Goal: Information Seeking & Learning: Stay updated

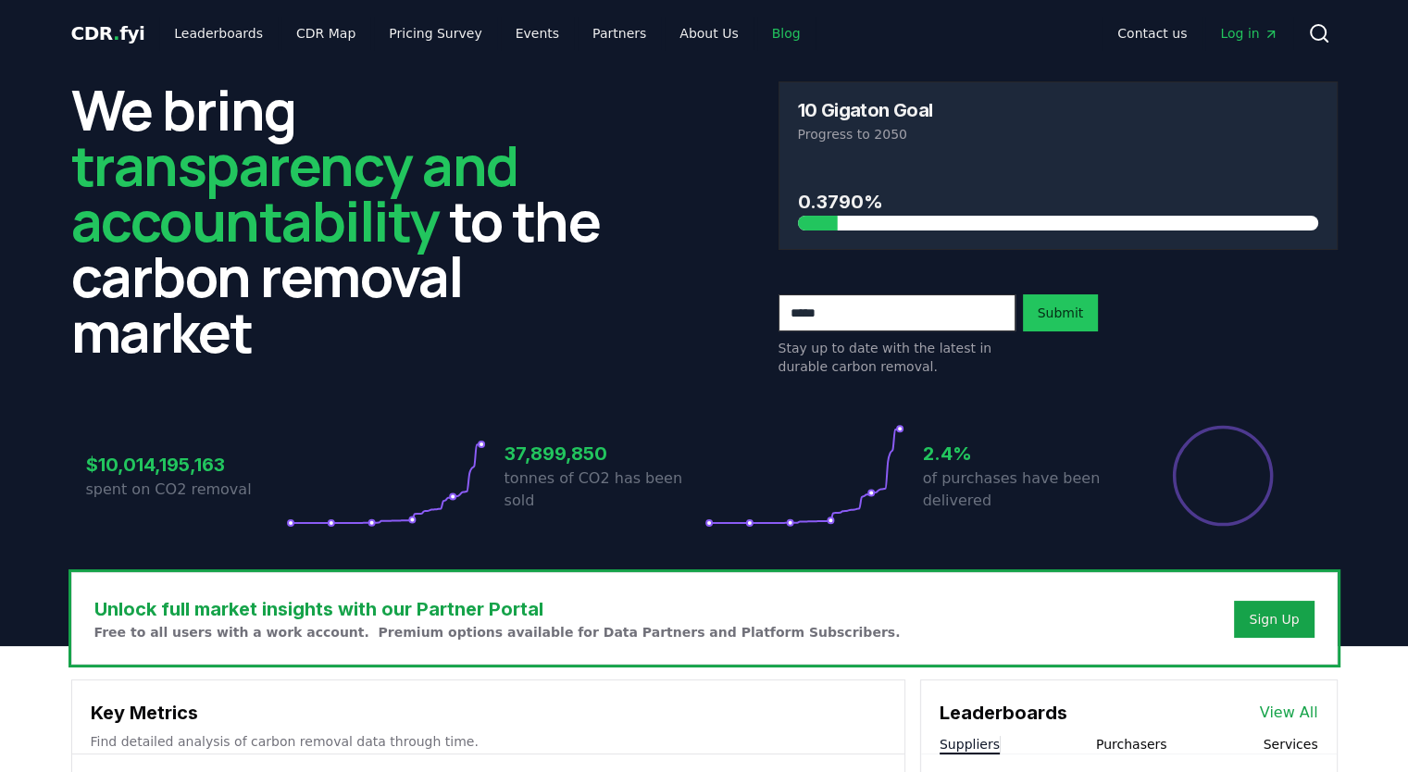
click at [757, 23] on link "Blog" at bounding box center [786, 33] width 58 height 33
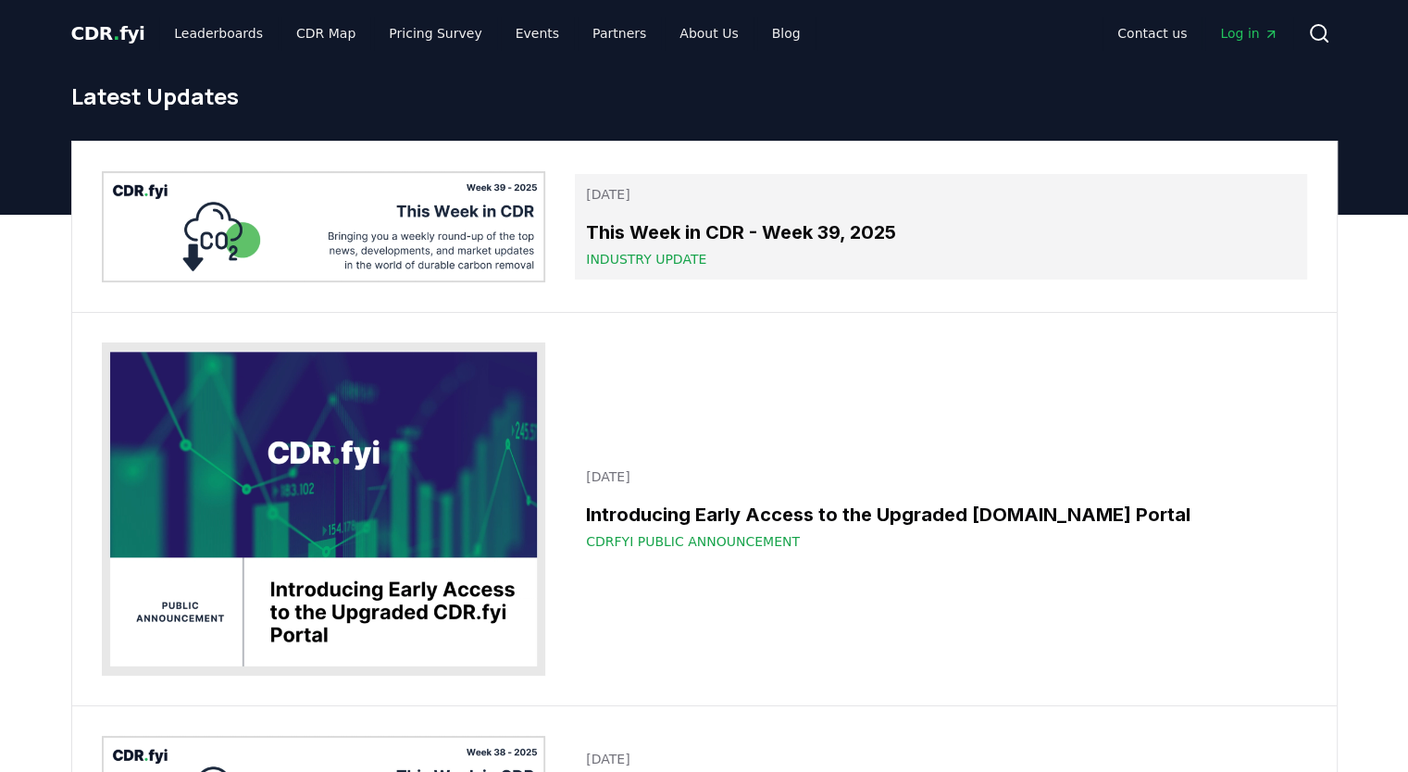
click at [778, 224] on h3 "This Week in CDR - Week 39, 2025" at bounding box center [940, 232] width 709 height 28
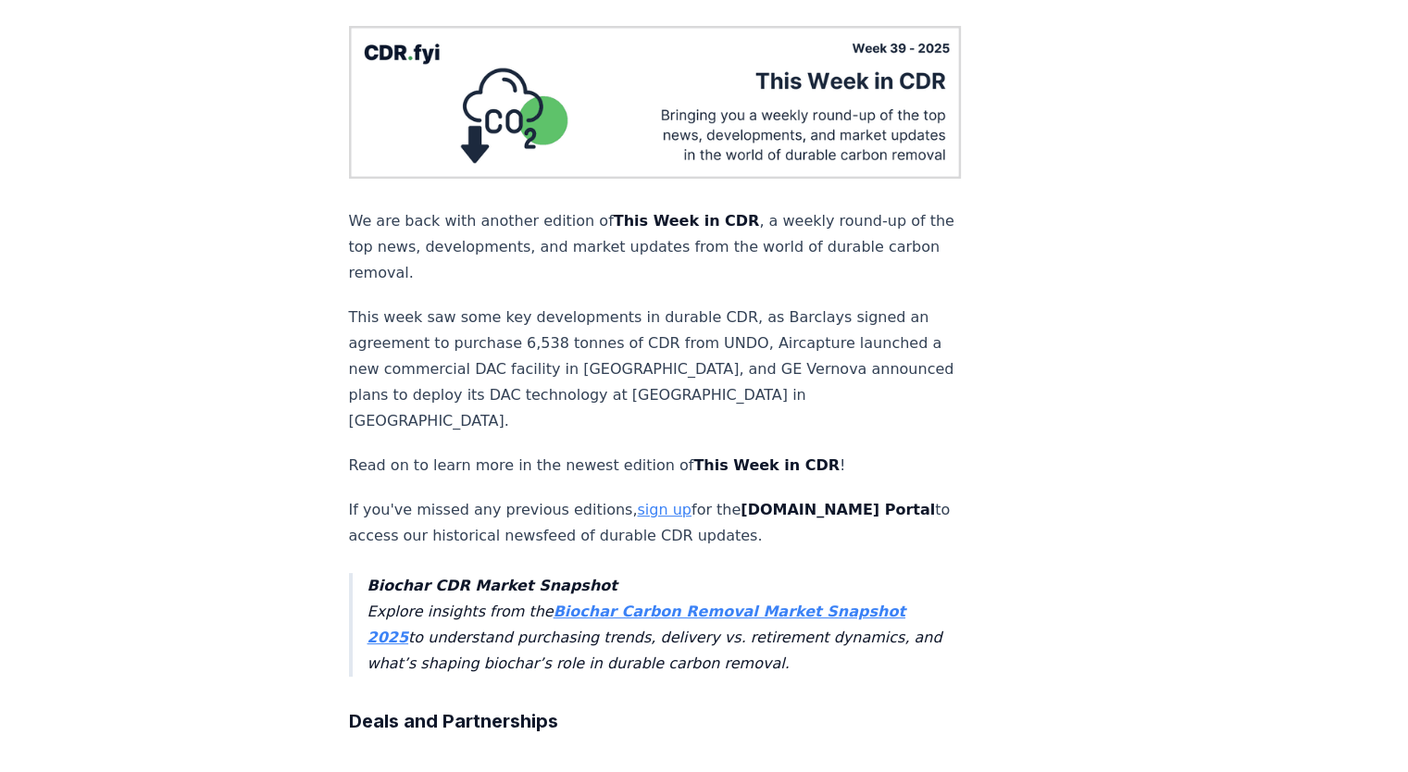
scroll to position [185, 0]
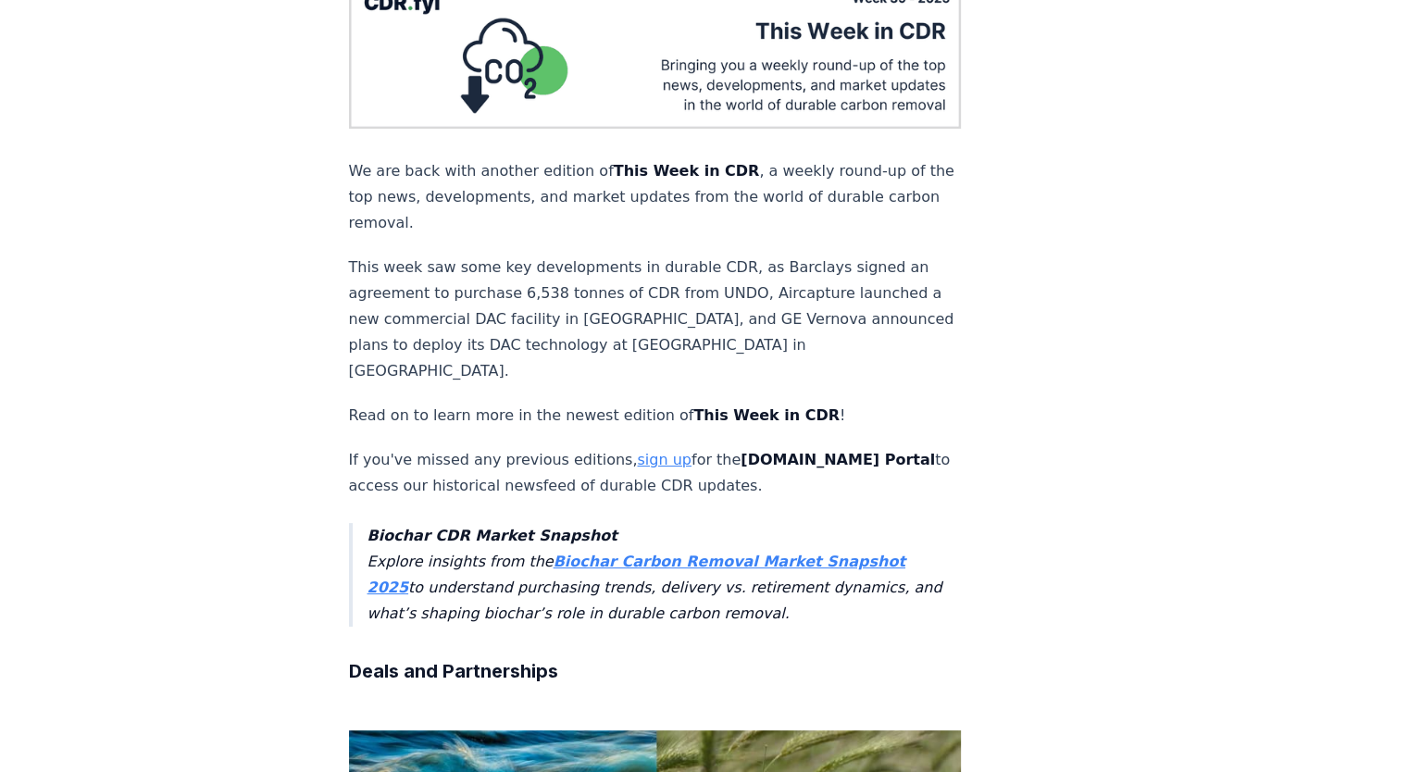
drag, startPoint x: 268, startPoint y: 249, endPoint x: 271, endPoint y: 275, distance: 26.1
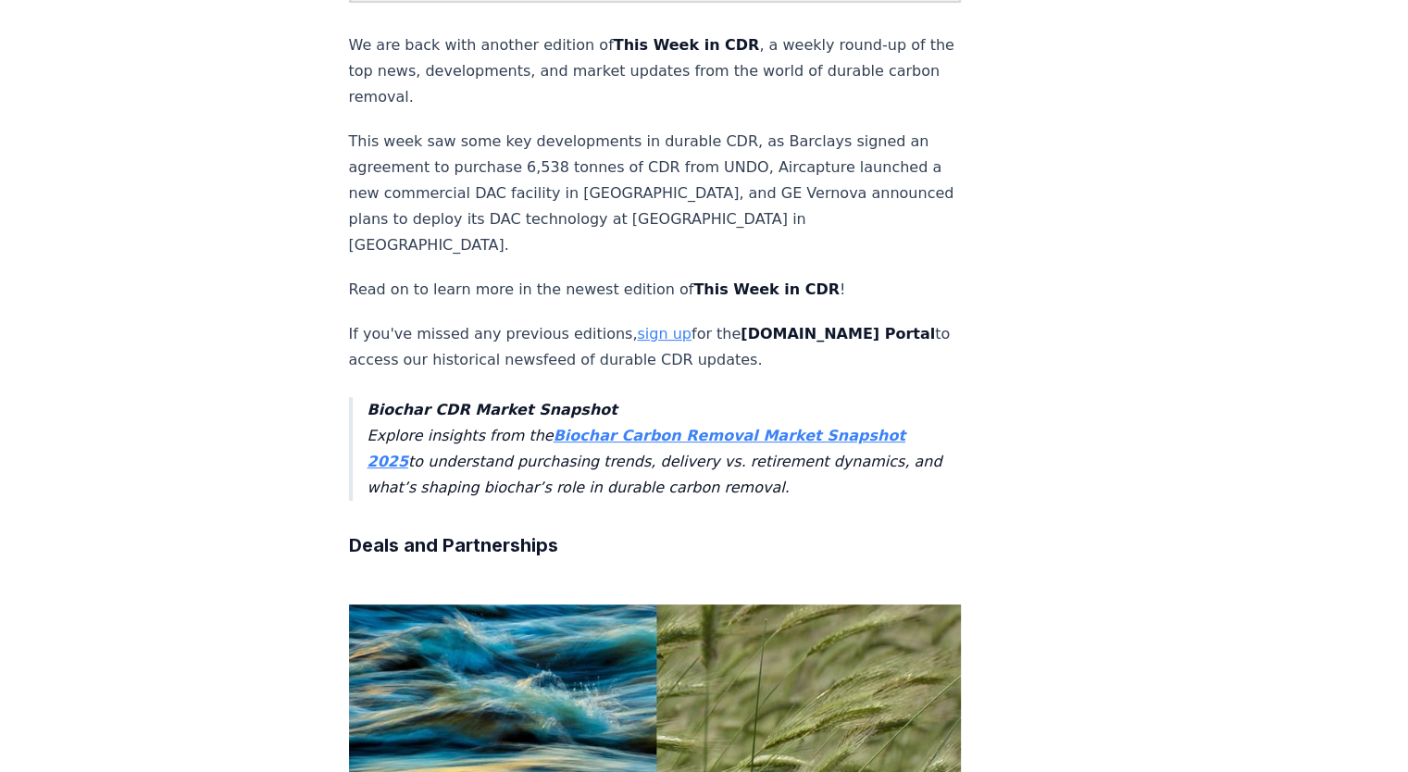
scroll to position [355, 0]
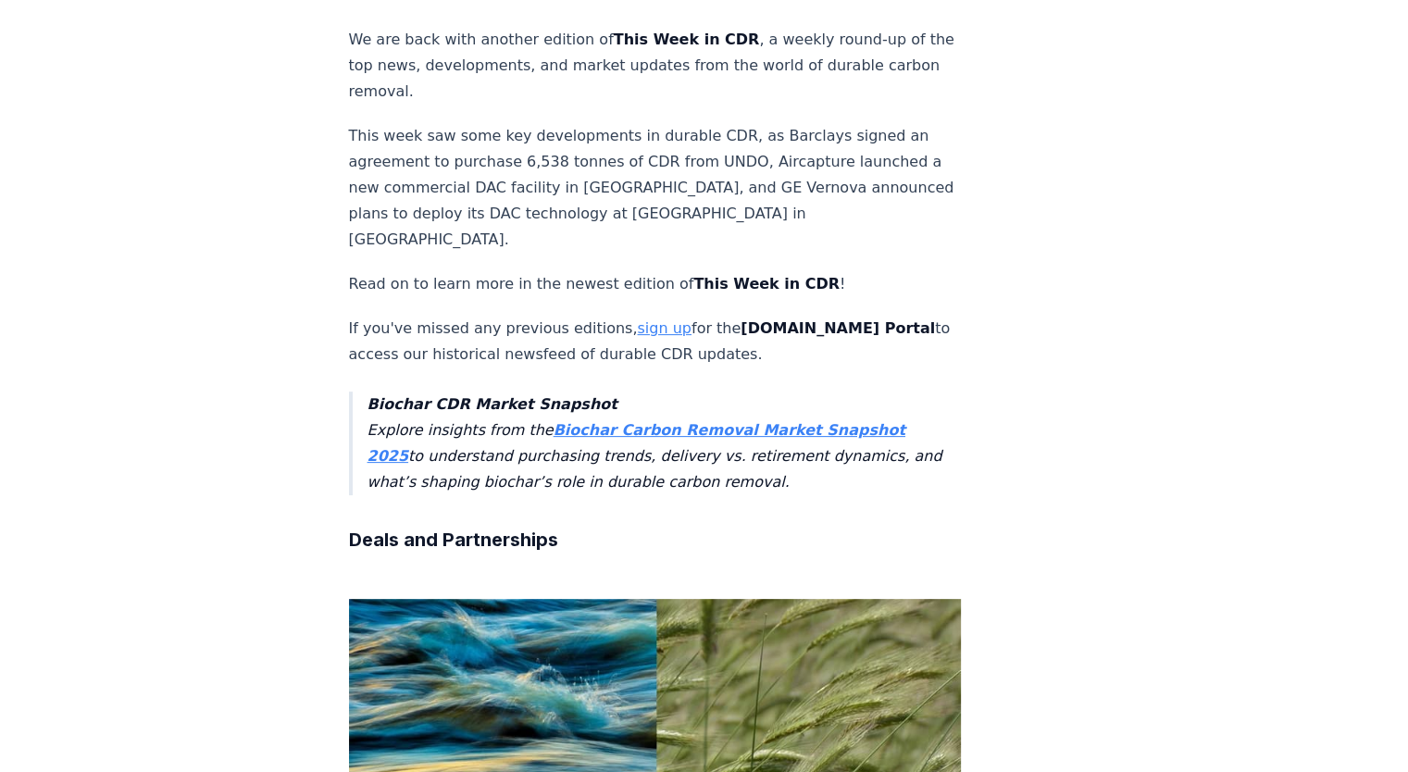
drag, startPoint x: 318, startPoint y: 243, endPoint x: 318, endPoint y: 272, distance: 28.7
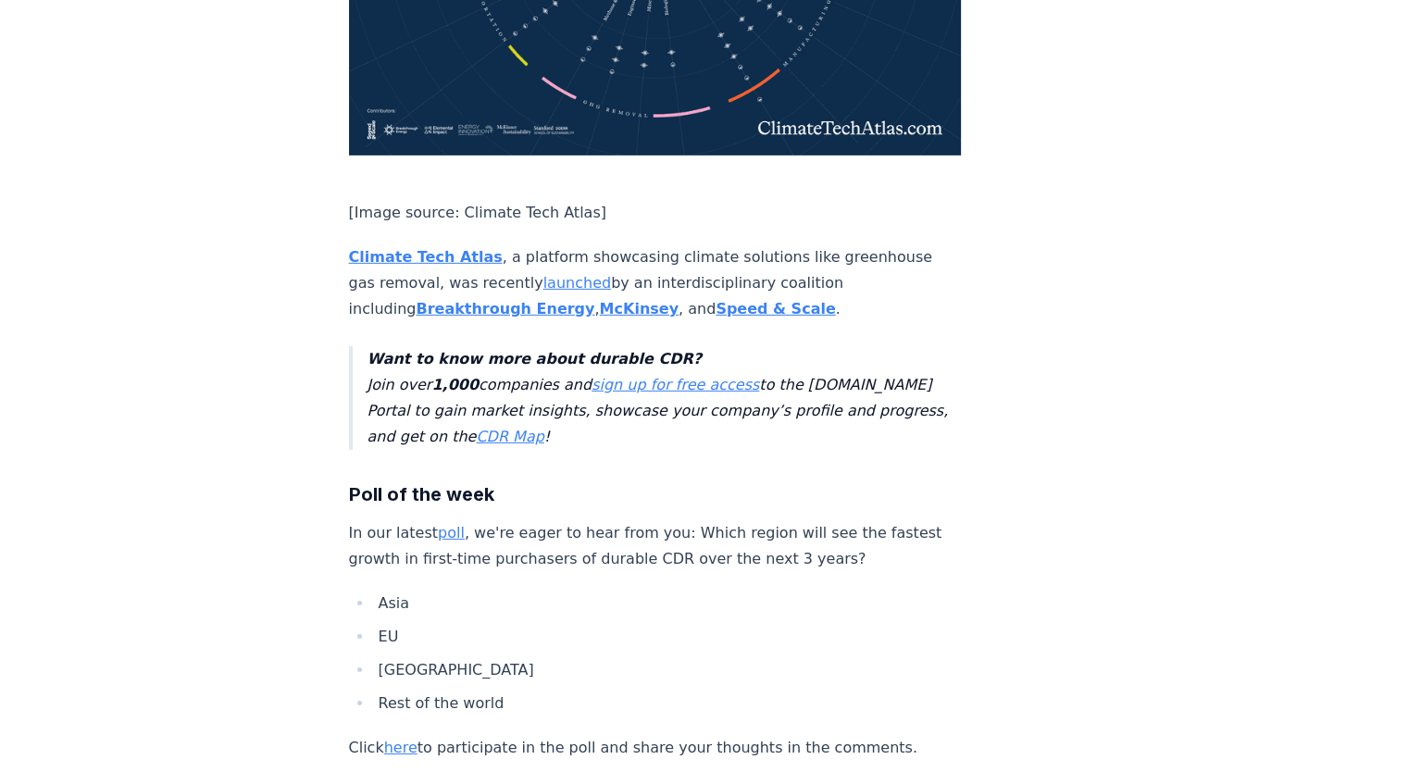
scroll to position [5920, 0]
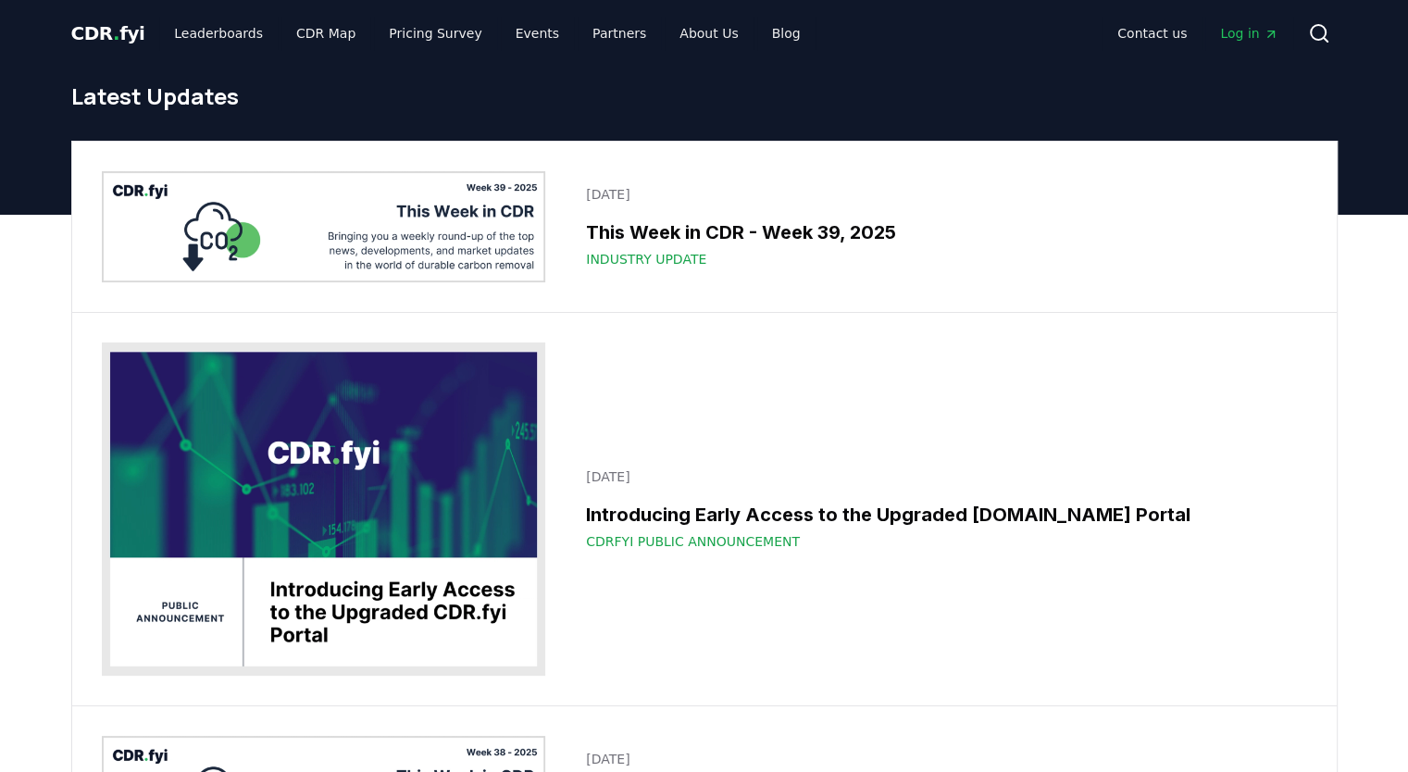
scroll to position [370, 0]
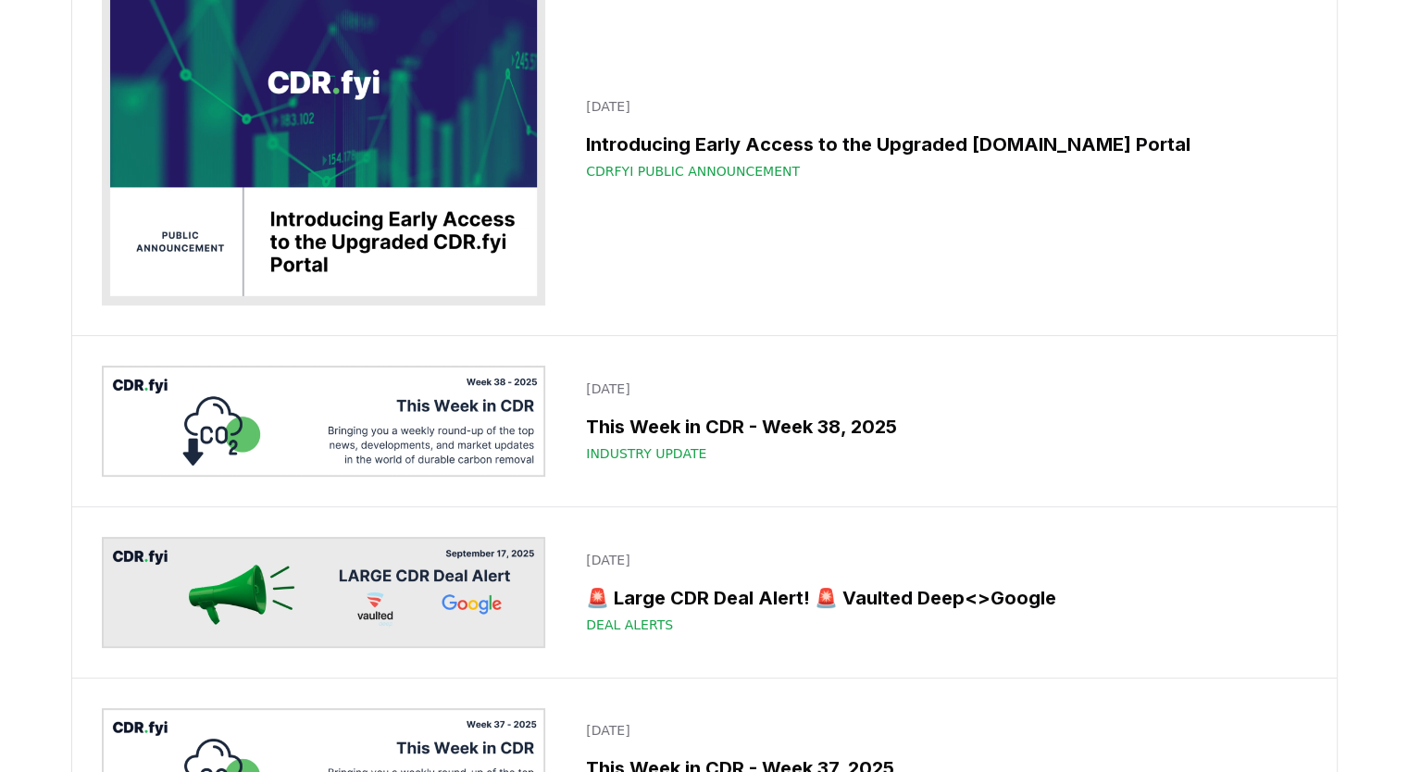
click at [478, 445] on img at bounding box center [324, 421] width 444 height 111
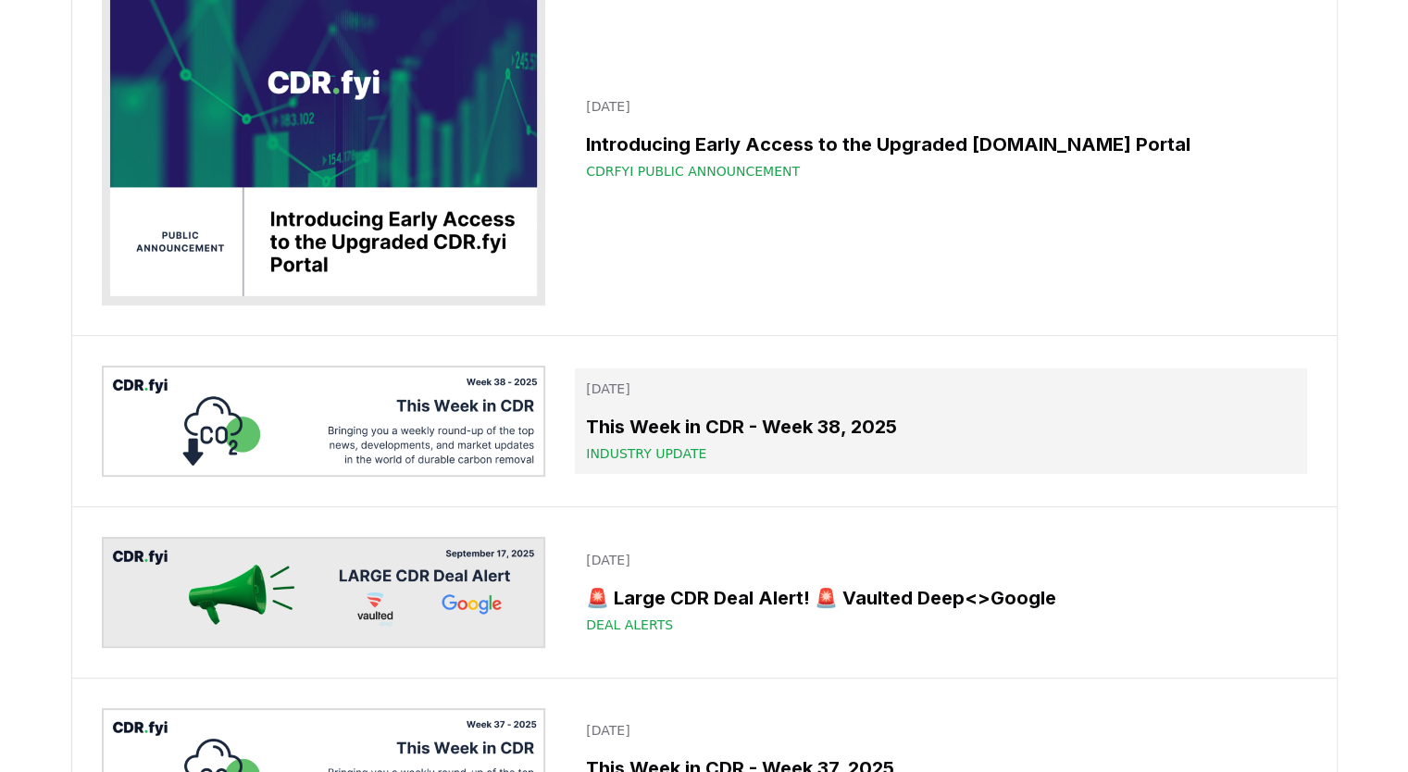
click at [699, 441] on div "This Week in CDR - Week 38, 2025 Industry Update" at bounding box center [940, 438] width 709 height 50
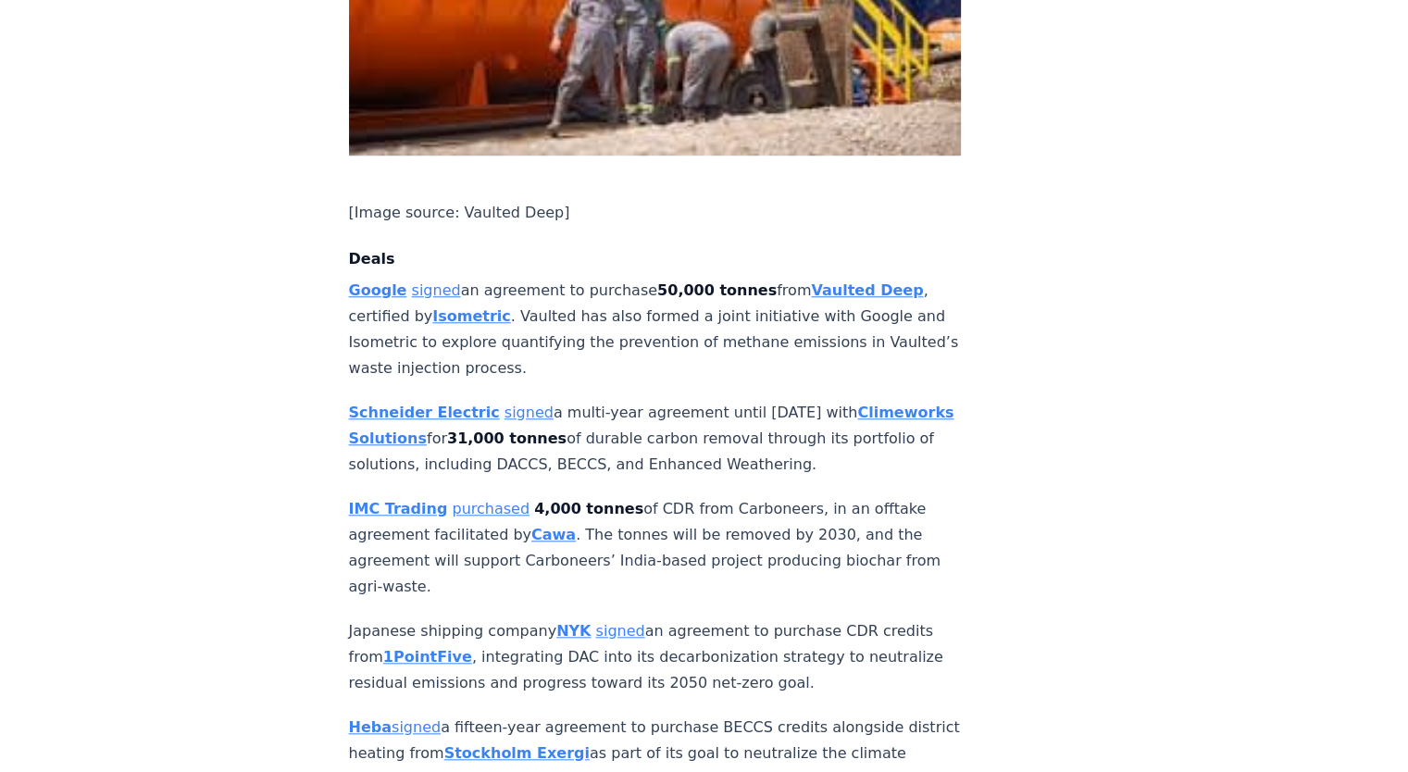
scroll to position [1111, 0]
